Goal: Task Accomplishment & Management: Use online tool/utility

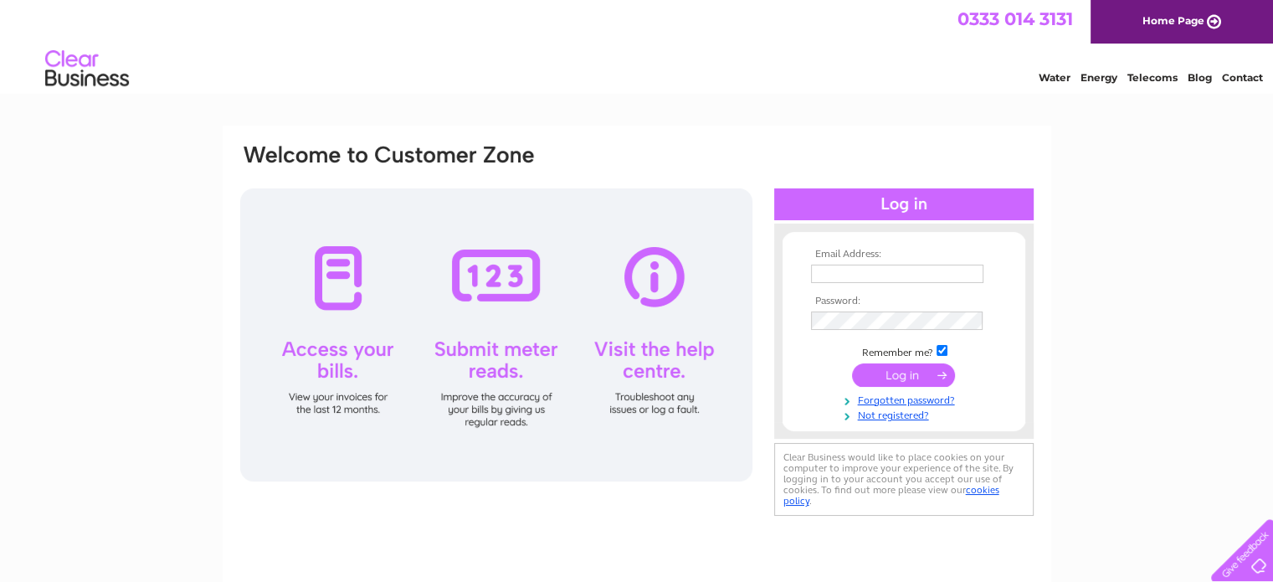
type input "irvineparkbc@gmail.com"
click at [897, 371] on input "submit" at bounding box center [903, 374] width 103 height 23
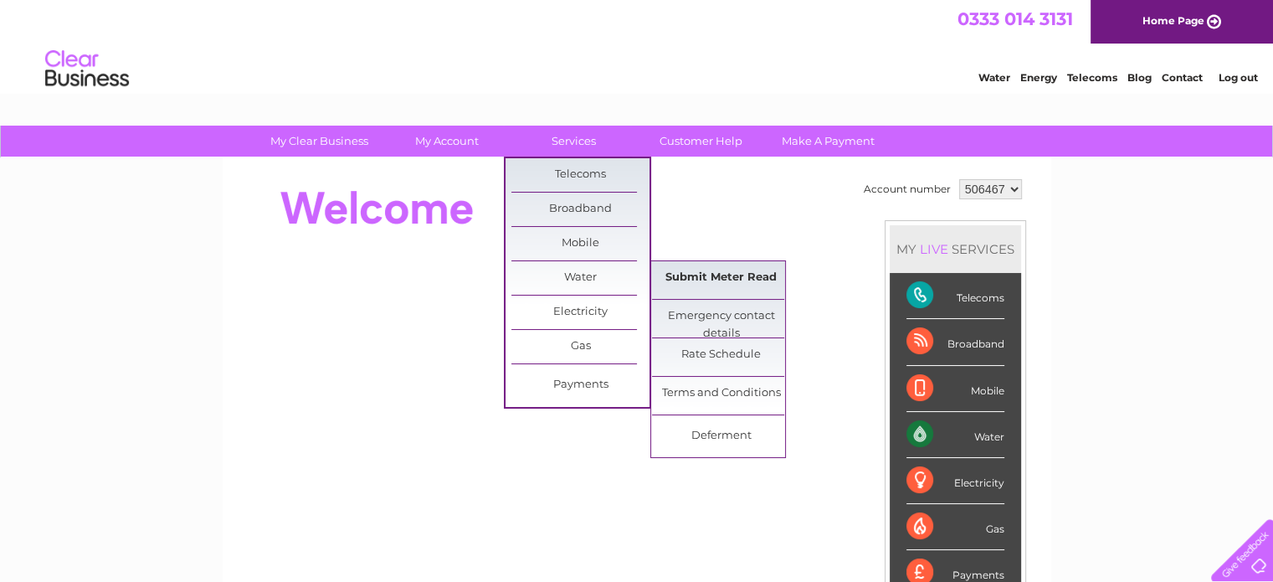
click at [702, 277] on link "Submit Meter Read" at bounding box center [721, 277] width 138 height 33
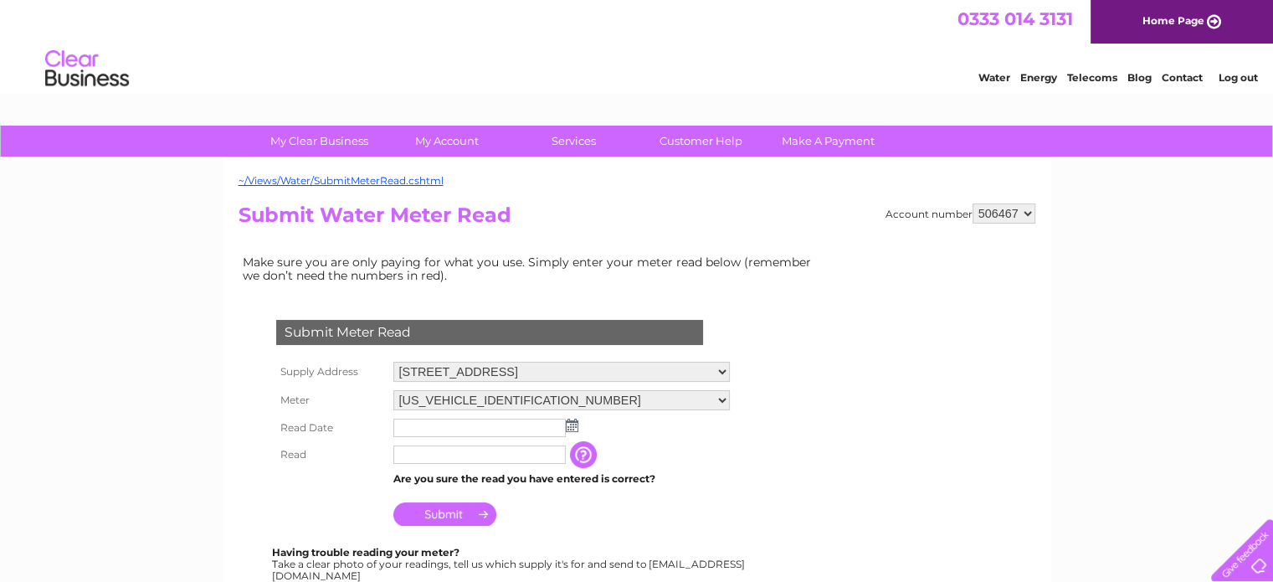
click at [569, 424] on img at bounding box center [572, 425] width 13 height 13
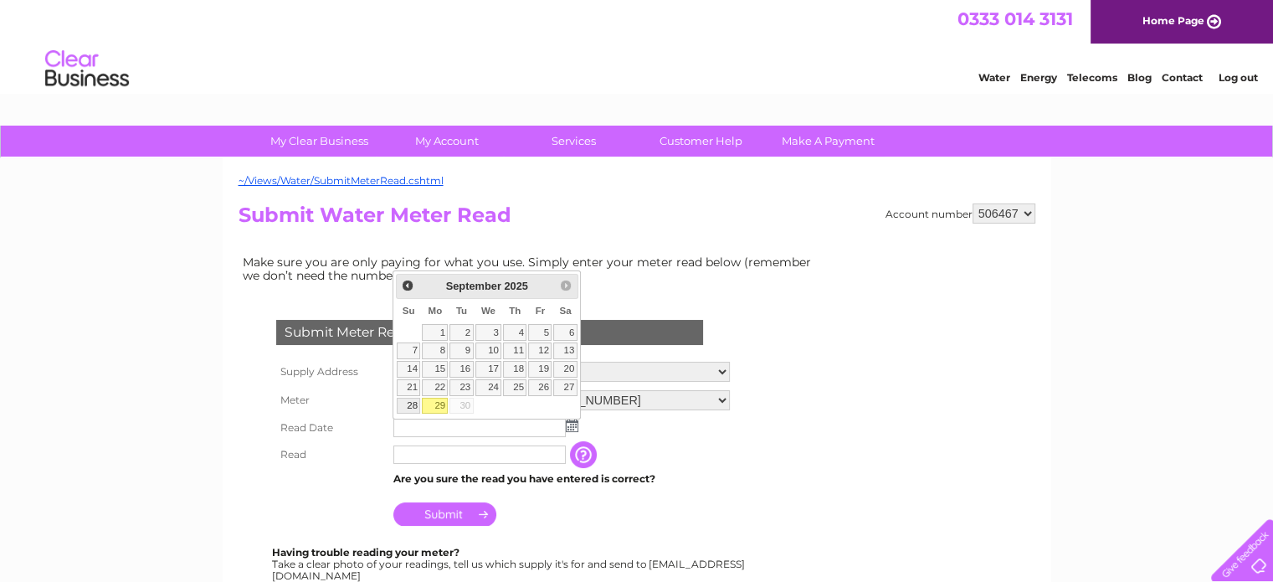
click at [408, 403] on link "28" at bounding box center [408, 406] width 23 height 17
type input "2025/09/28"
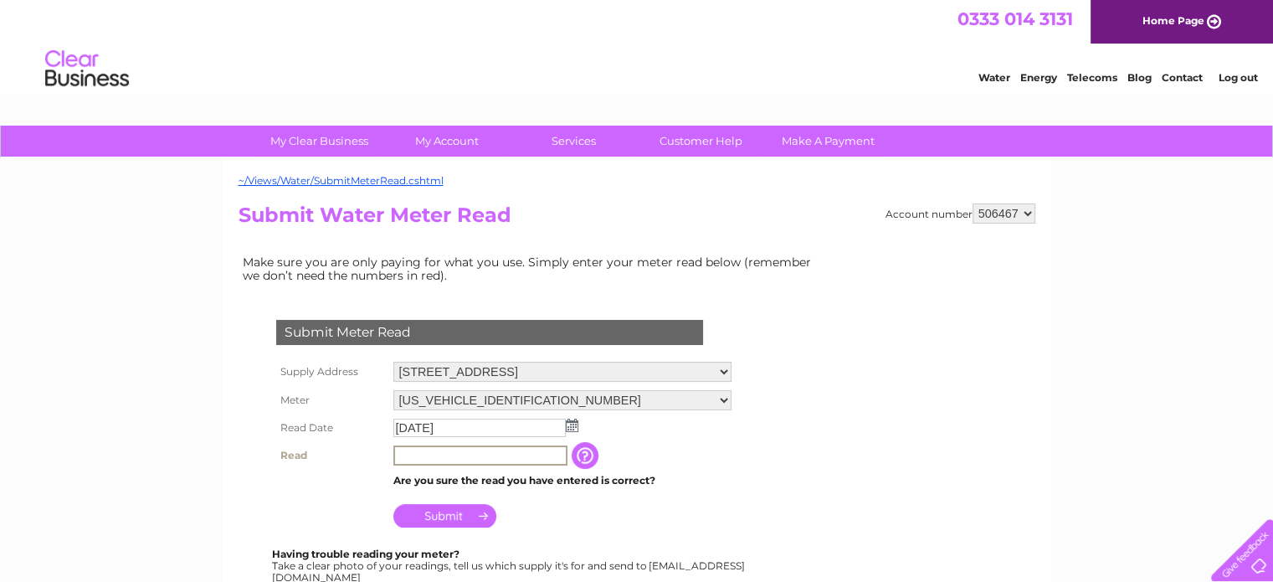
click at [398, 461] on input "text" at bounding box center [480, 455] width 174 height 20
type input "04179"
click at [442, 506] on input "Submit" at bounding box center [444, 513] width 103 height 23
